Goal: Task Accomplishment & Management: Use online tool/utility

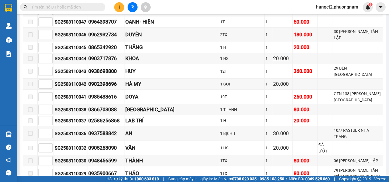
scroll to position [683, 0]
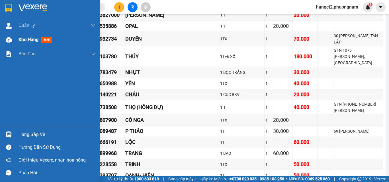
click at [21, 42] on span "Kho hàng" at bounding box center [29, 39] width 20 height 5
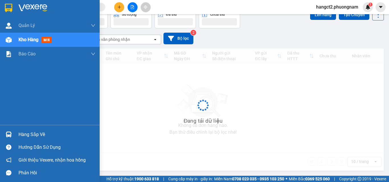
scroll to position [26, 0]
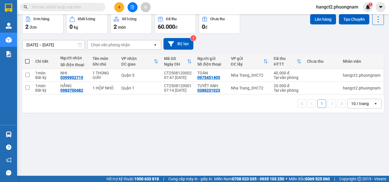
click at [96, 8] on input "text" at bounding box center [64, 7] width 67 height 6
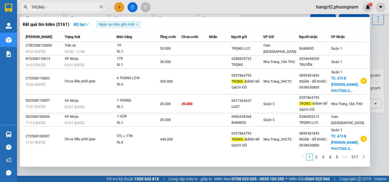
type input "TRỌNG -"
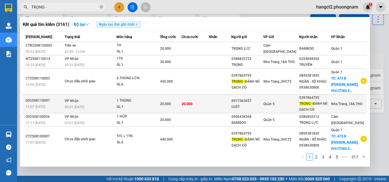
click at [337, 108] on td "Nha Trang_18A THĐ" at bounding box center [349, 104] width 36 height 19
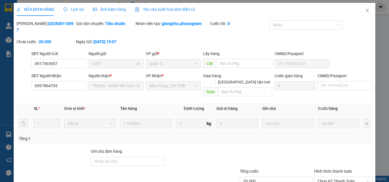
type input "0917363657"
type input "LUẬT"
type input "0397864795"
type input "TRỌNG - BÁNH MÌ GẠCH ĐỎ"
type input "20.000"
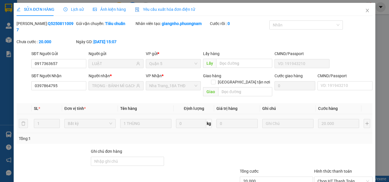
type input "20.000"
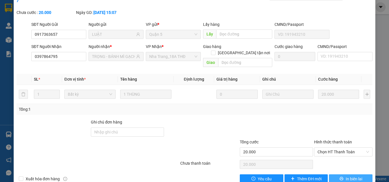
click at [348, 175] on button "In biên lai" at bounding box center [351, 179] width 44 height 9
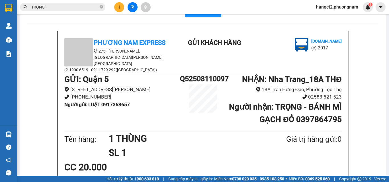
scroll to position [28, 0]
